Goal: Find specific page/section: Find specific page/section

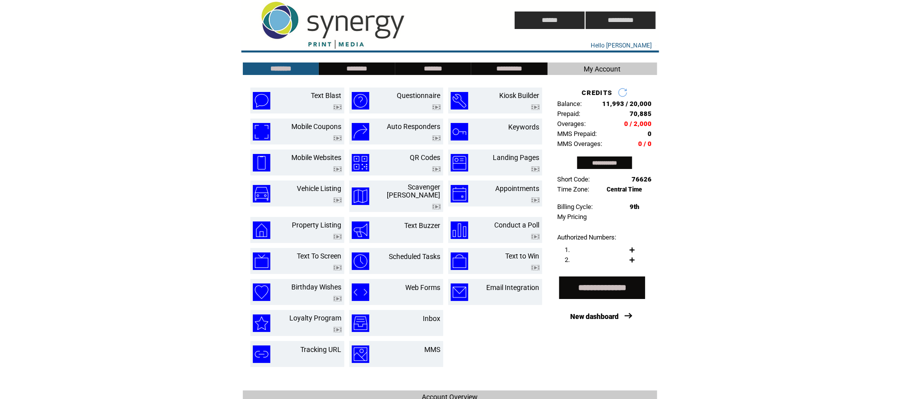
click at [596, 312] on td "New dashboard" at bounding box center [595, 316] width 48 height 10
click at [596, 314] on link "New dashboard" at bounding box center [595, 316] width 48 height 8
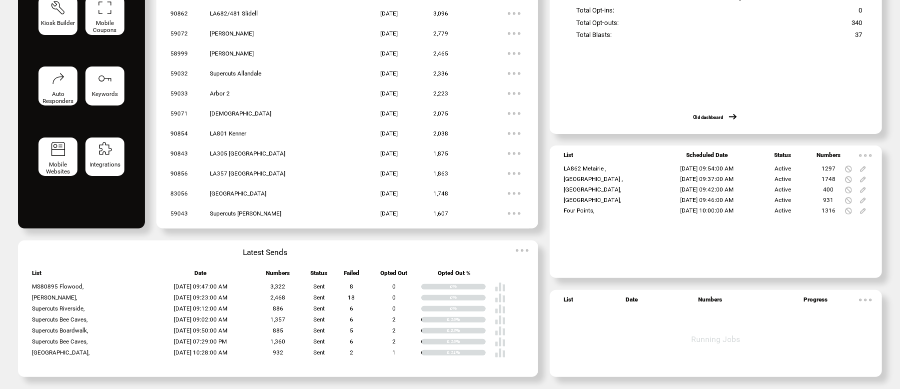
click at [527, 246] on img at bounding box center [522, 250] width 20 height 20
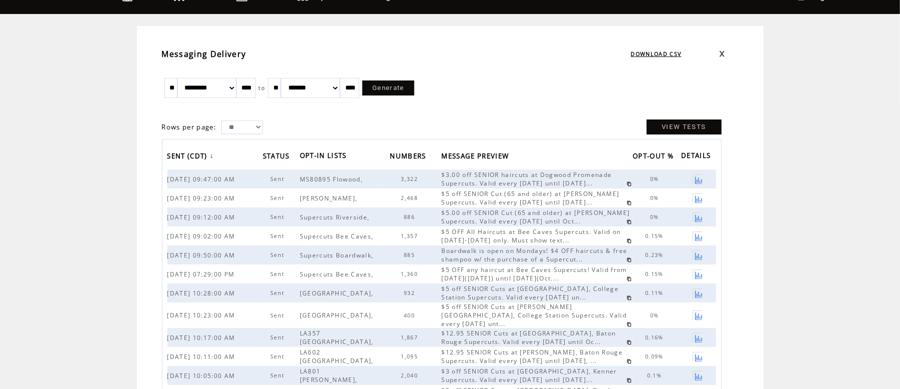
scroll to position [88, 0]
